Goal: Find specific page/section: Find specific page/section

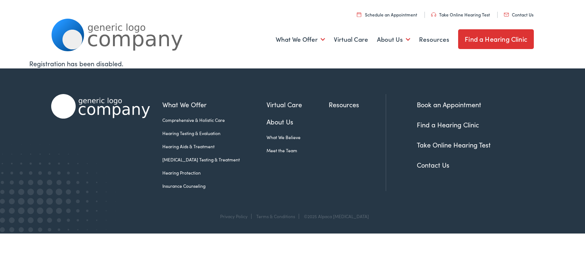
click at [274, 121] on link "About Us" at bounding box center [298, 122] width 62 height 10
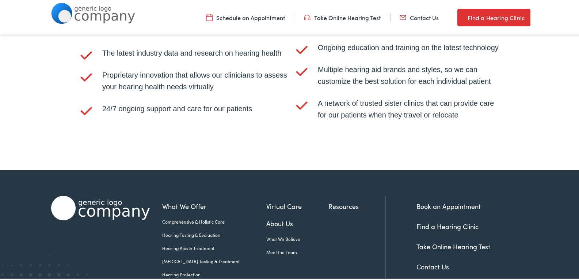
scroll to position [1563, 0]
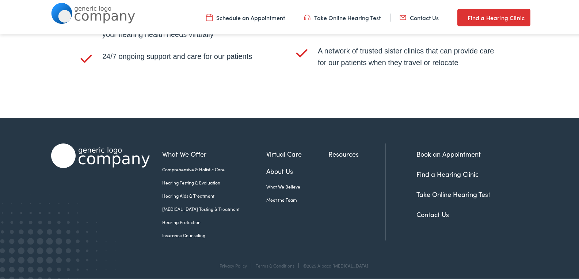
click at [269, 197] on link "Meet the Team" at bounding box center [298, 198] width 62 height 7
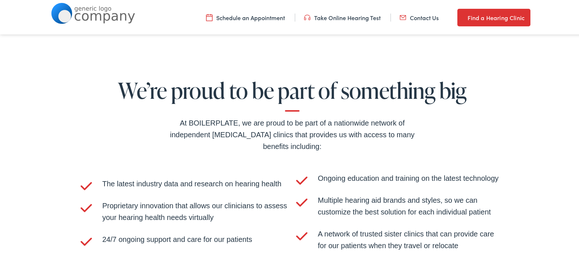
scroll to position [1378, 0]
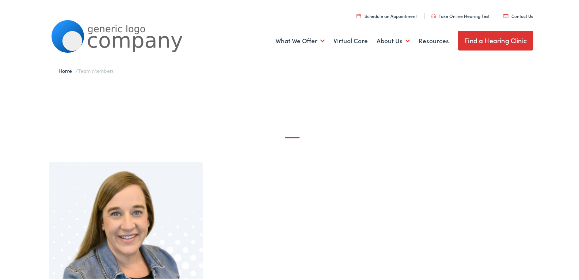
click at [495, 42] on link "Find a Hearing Clinic" at bounding box center [496, 39] width 76 height 20
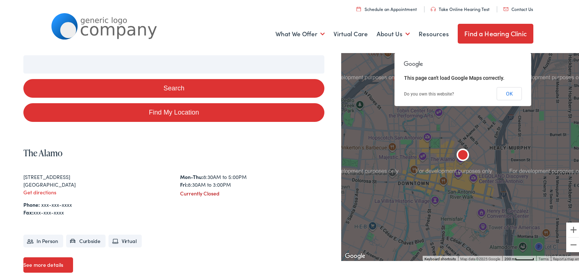
scroll to position [37, 0]
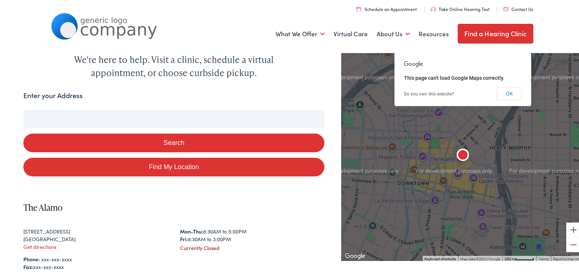
click at [179, 143] on button "Search" at bounding box center [173, 141] width 301 height 19
click at [506, 91] on button "OK" at bounding box center [509, 92] width 25 height 13
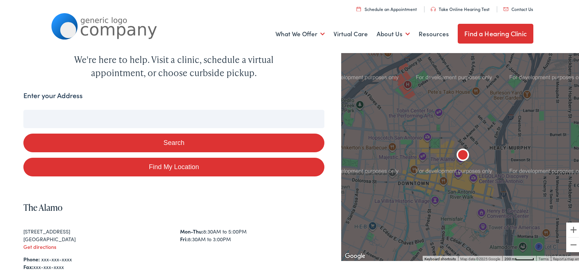
click at [177, 166] on link "Find My Location" at bounding box center [173, 165] width 301 height 19
type input "Wooster, Ohio"
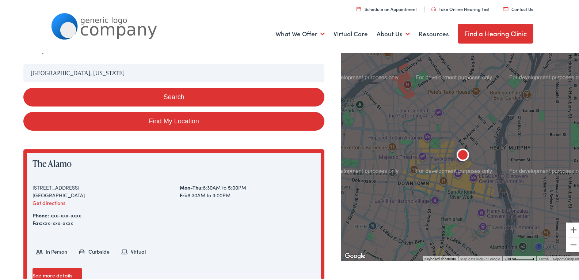
scroll to position [146, 0]
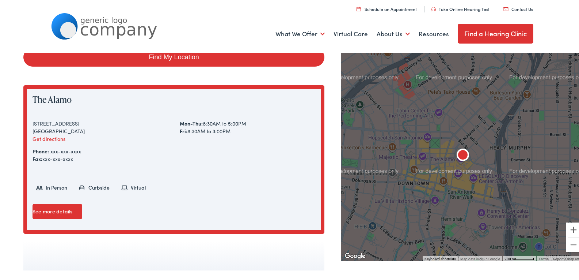
scroll to position [37, 0]
